Goal: Entertainment & Leisure: Consume media (video, audio)

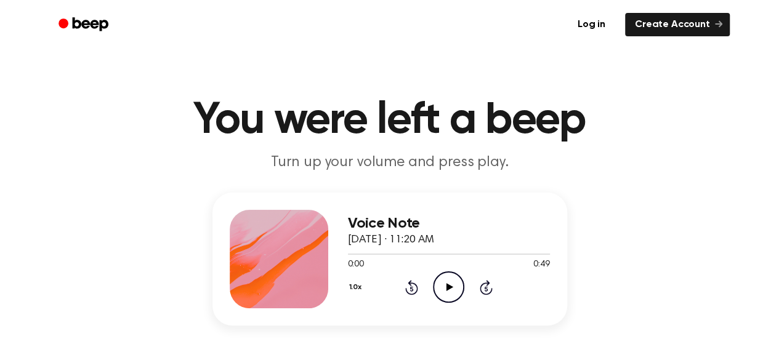
click at [442, 285] on icon "Play Audio" at bounding box center [448, 287] width 31 height 31
click at [447, 288] on icon at bounding box center [450, 287] width 7 height 8
click at [446, 288] on icon at bounding box center [449, 287] width 6 height 8
click at [447, 288] on icon at bounding box center [450, 287] width 7 height 8
